Goal: Transaction & Acquisition: Subscribe to service/newsletter

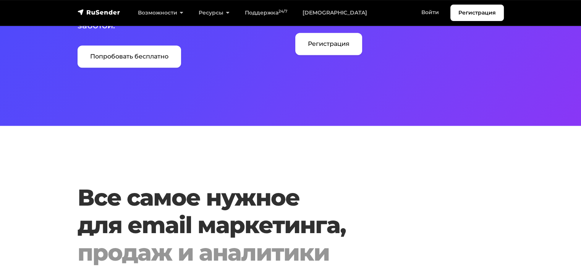
scroll to position [497, 0]
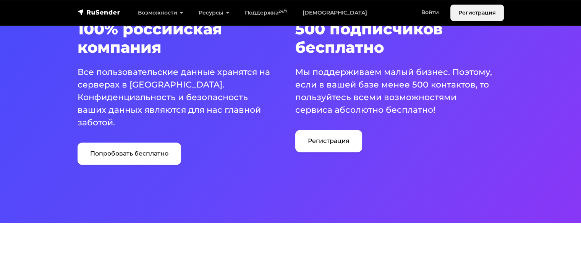
click at [467, 18] on link "Регистрация" at bounding box center [476, 13] width 53 height 16
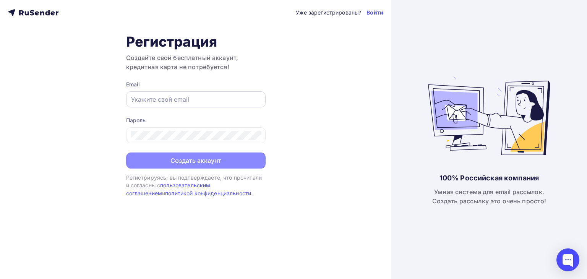
click at [167, 104] on div at bounding box center [195, 99] width 139 height 16
click at [167, 92] on div at bounding box center [195, 99] width 139 height 16
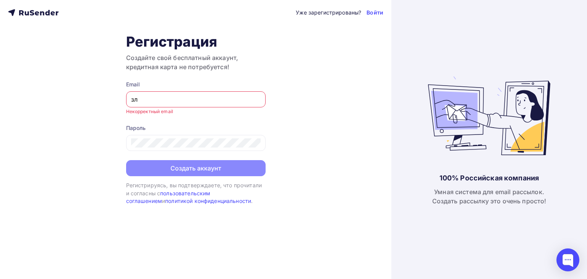
type input "з"
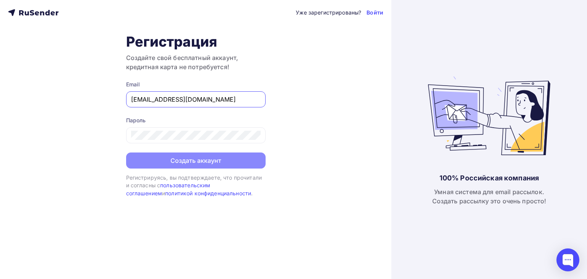
type input "[EMAIL_ADDRESS][DOMAIN_NAME]"
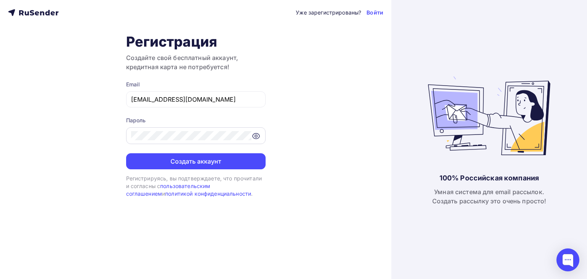
click at [259, 138] on icon at bounding box center [255, 135] width 9 height 9
click at [263, 139] on div at bounding box center [195, 135] width 139 height 17
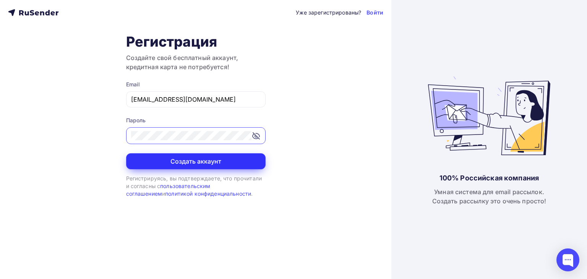
click at [193, 158] on button "Создать аккаунт" at bounding box center [195, 161] width 139 height 16
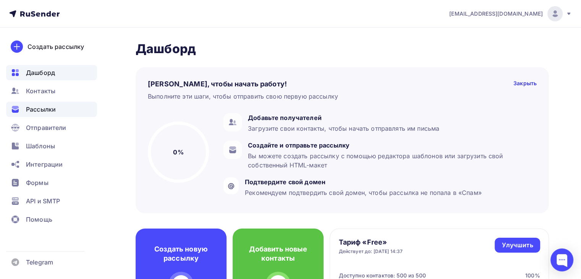
click at [44, 112] on span "Рассылки" at bounding box center [41, 109] width 30 height 9
